Goal: Task Accomplishment & Management: Complete application form

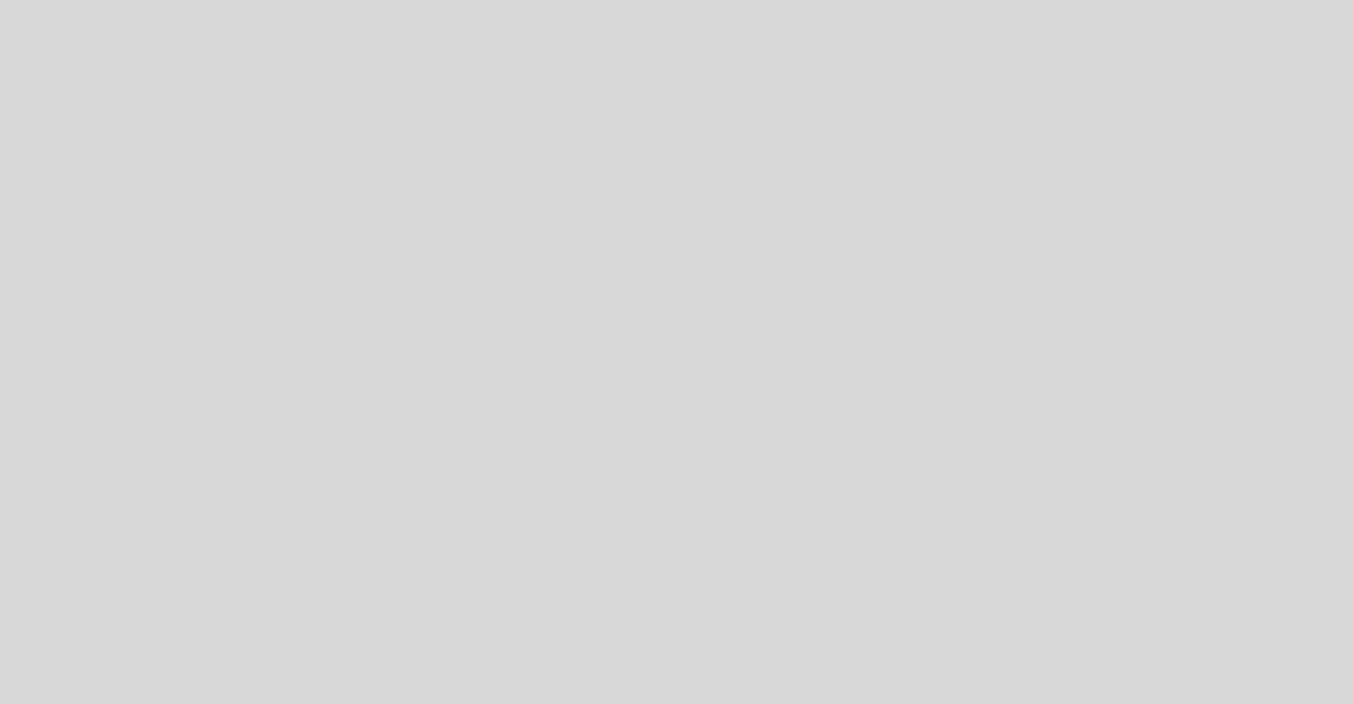
select select "es"
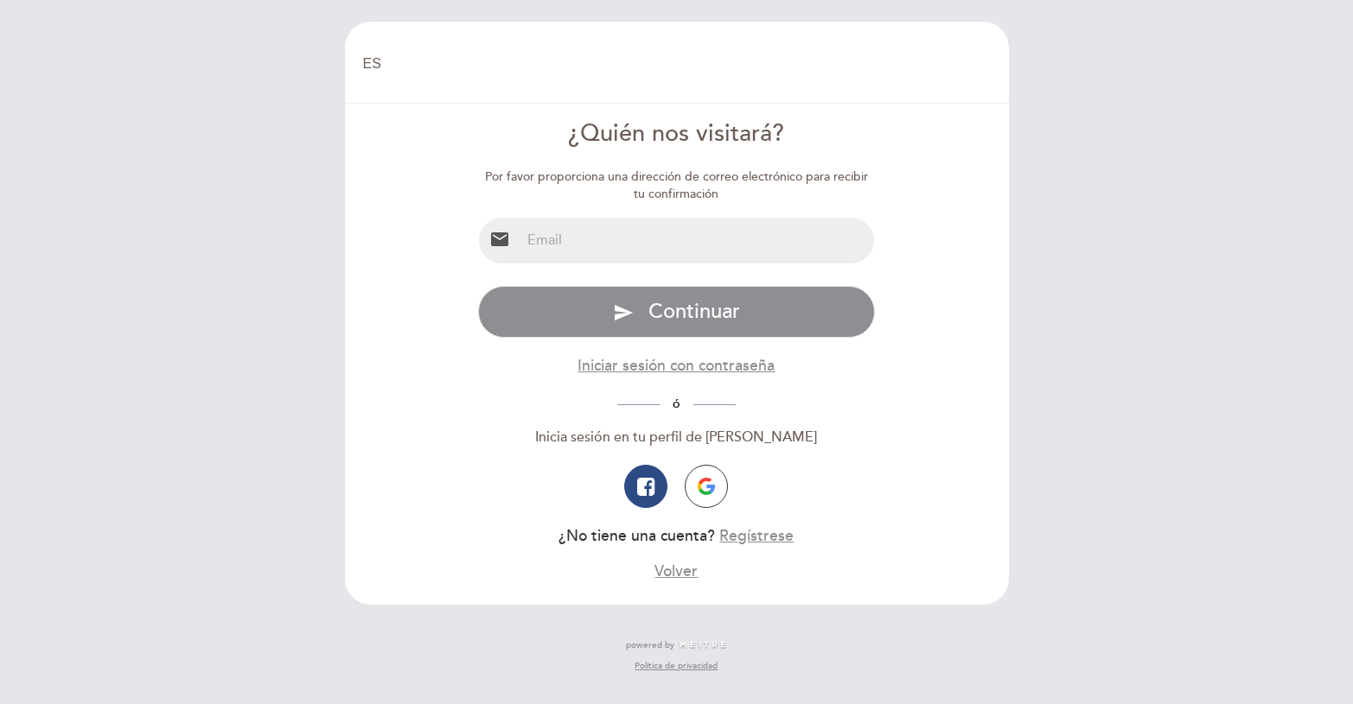
click at [688, 250] on input "email" at bounding box center [696, 241] width 353 height 46
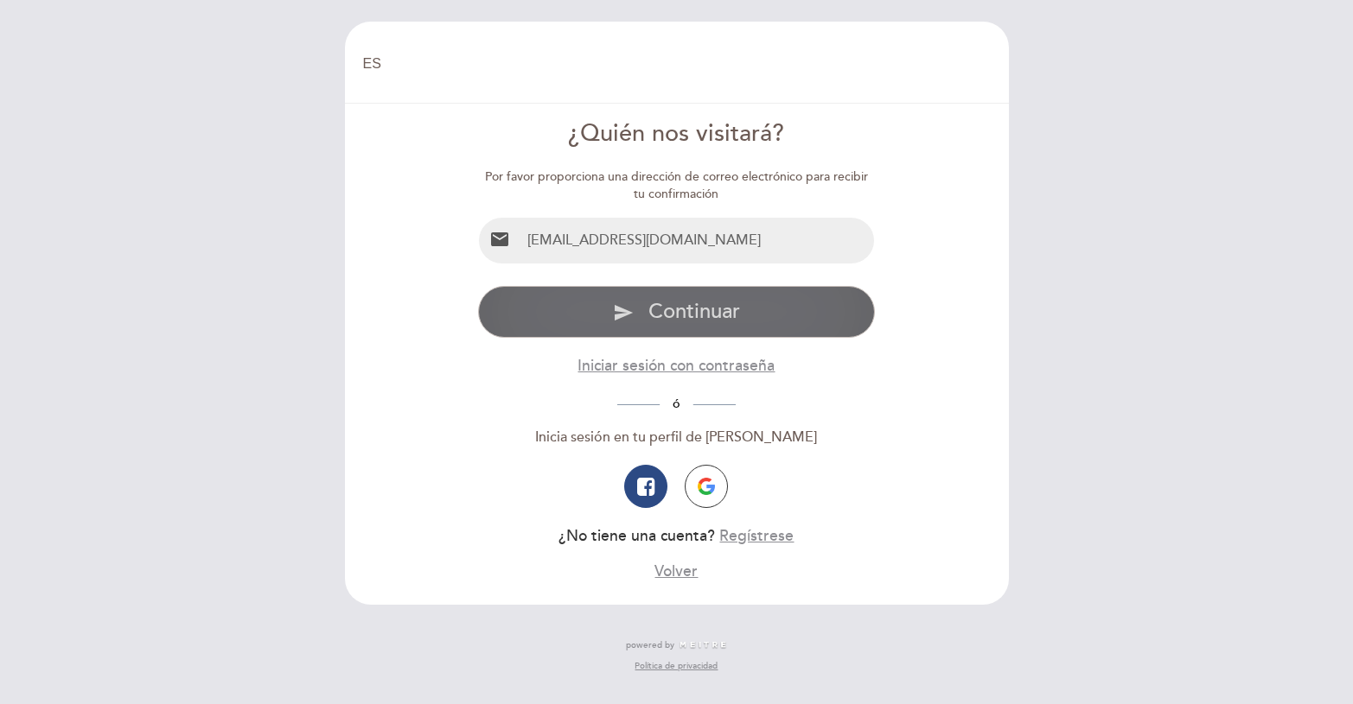
type input "[EMAIL_ADDRESS][DOMAIN_NAME]"
click at [699, 309] on span "Continuar" at bounding box center [694, 311] width 92 height 25
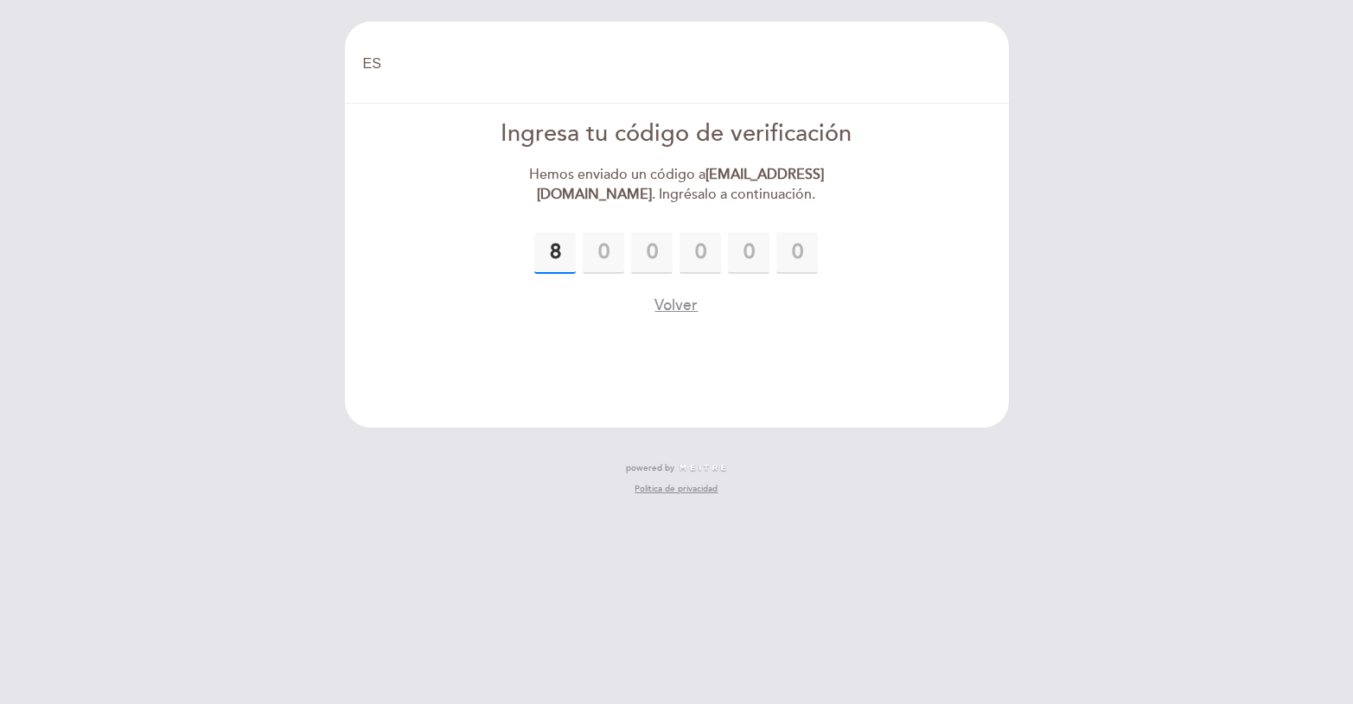
type input "8"
type input "3"
type input "2"
type input "1"
type input "4"
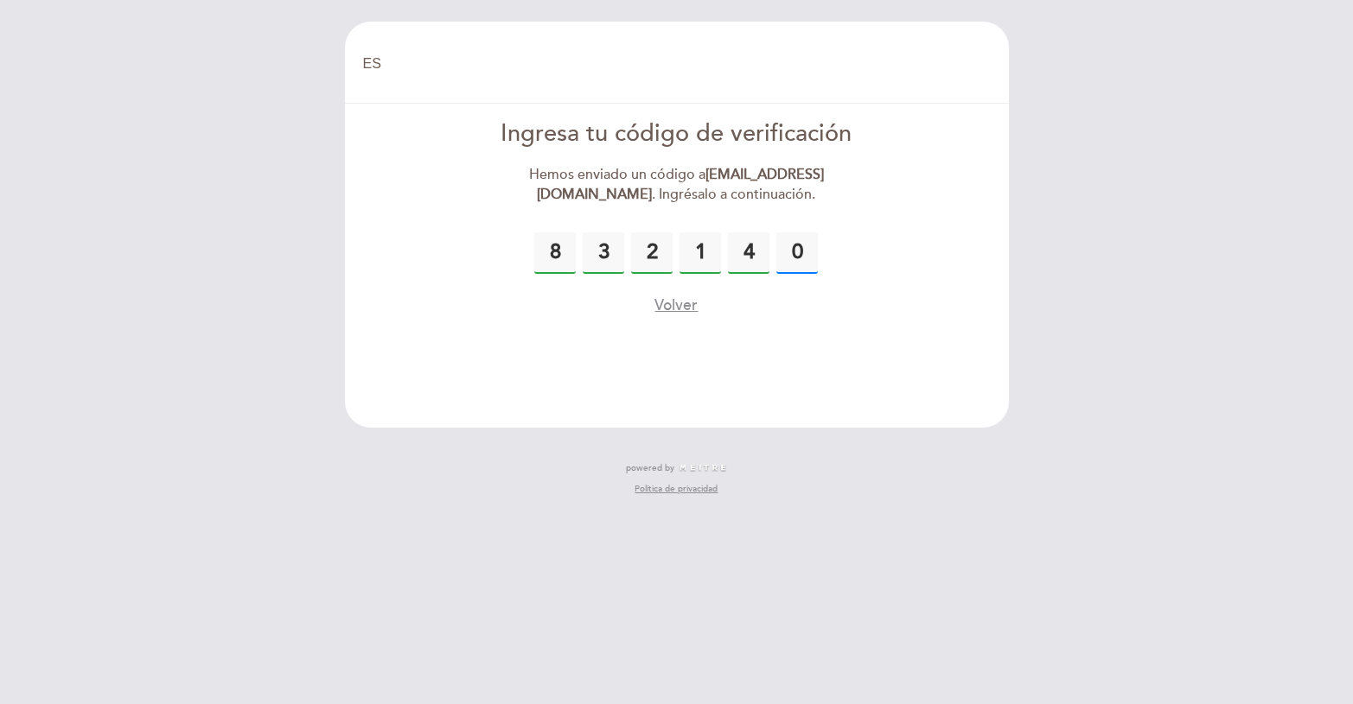
type input "0"
